Goal: Task Accomplishment & Management: Manage account settings

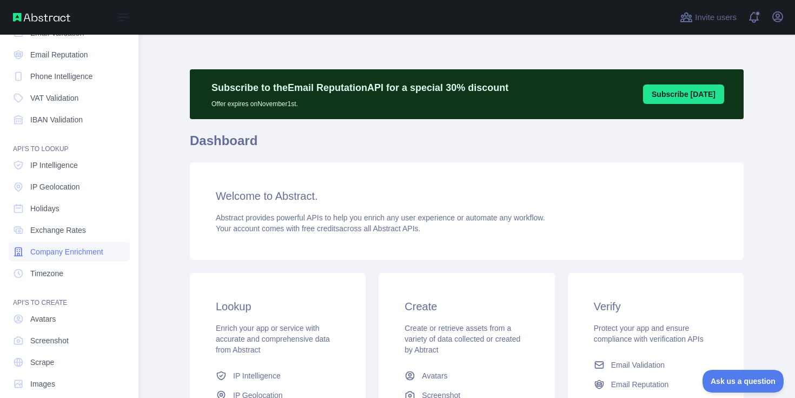
scroll to position [78, 0]
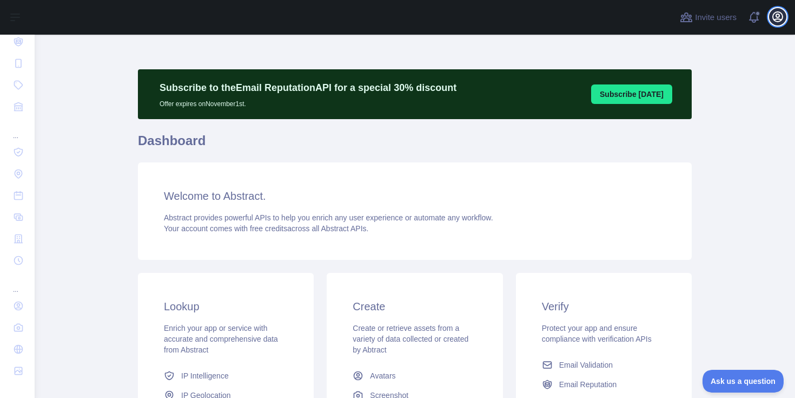
click at [782, 16] on icon "button" at bounding box center [777, 16] width 13 height 13
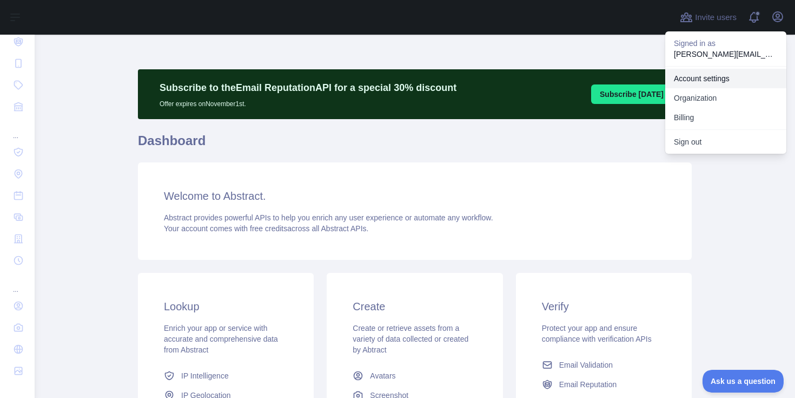
click at [709, 76] on link "Account settings" at bounding box center [725, 78] width 121 height 19
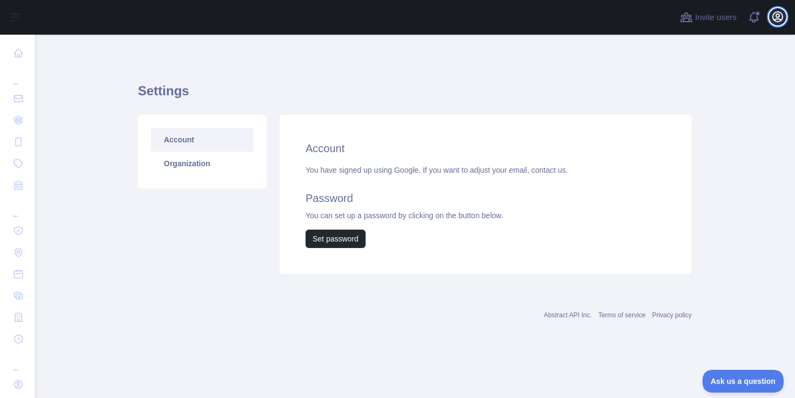
click at [777, 19] on icon "button" at bounding box center [777, 16] width 13 height 13
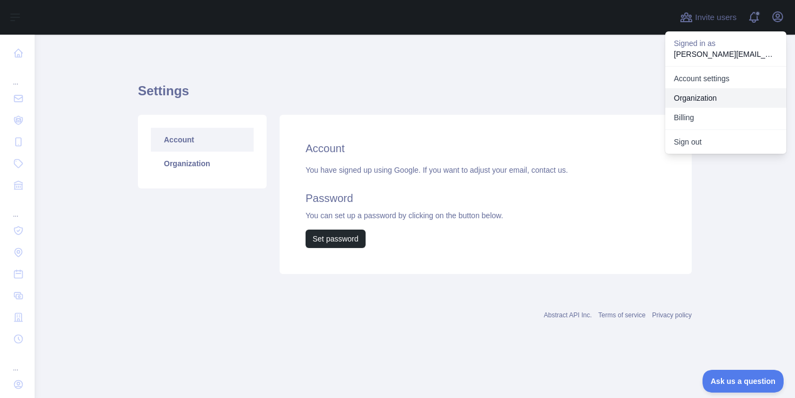
click at [707, 95] on link "Organization" at bounding box center [725, 97] width 121 height 19
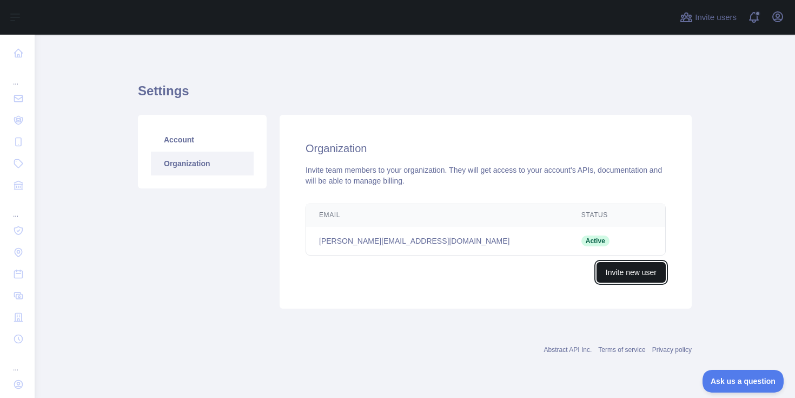
click at [637, 279] on button "Invite new user" at bounding box center [631, 272] width 69 height 21
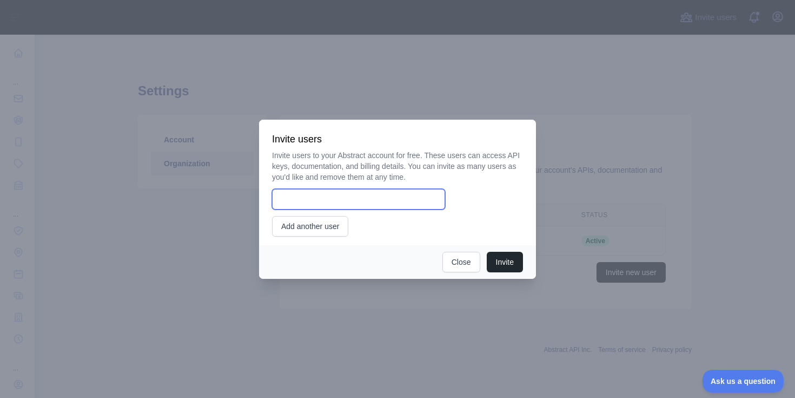
click at [428, 200] on input "email" at bounding box center [358, 199] width 173 height 21
paste input "**********"
type input "**********"
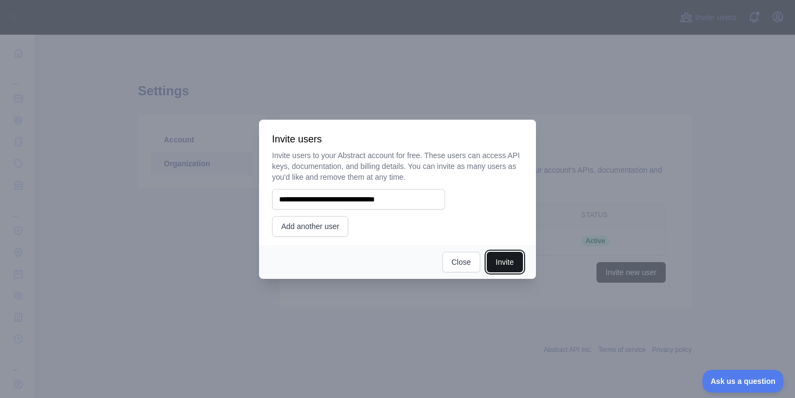
click at [504, 257] on button "Invite" at bounding box center [505, 262] width 36 height 21
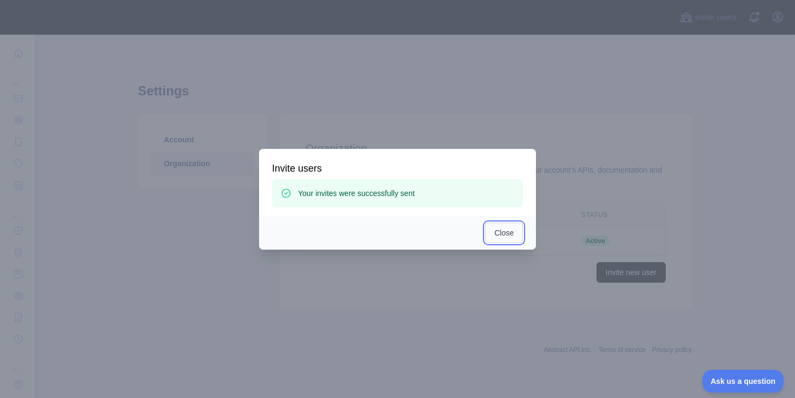
click at [499, 228] on button "Close" at bounding box center [504, 232] width 38 height 21
